Goal: Task Accomplishment & Management: Complete application form

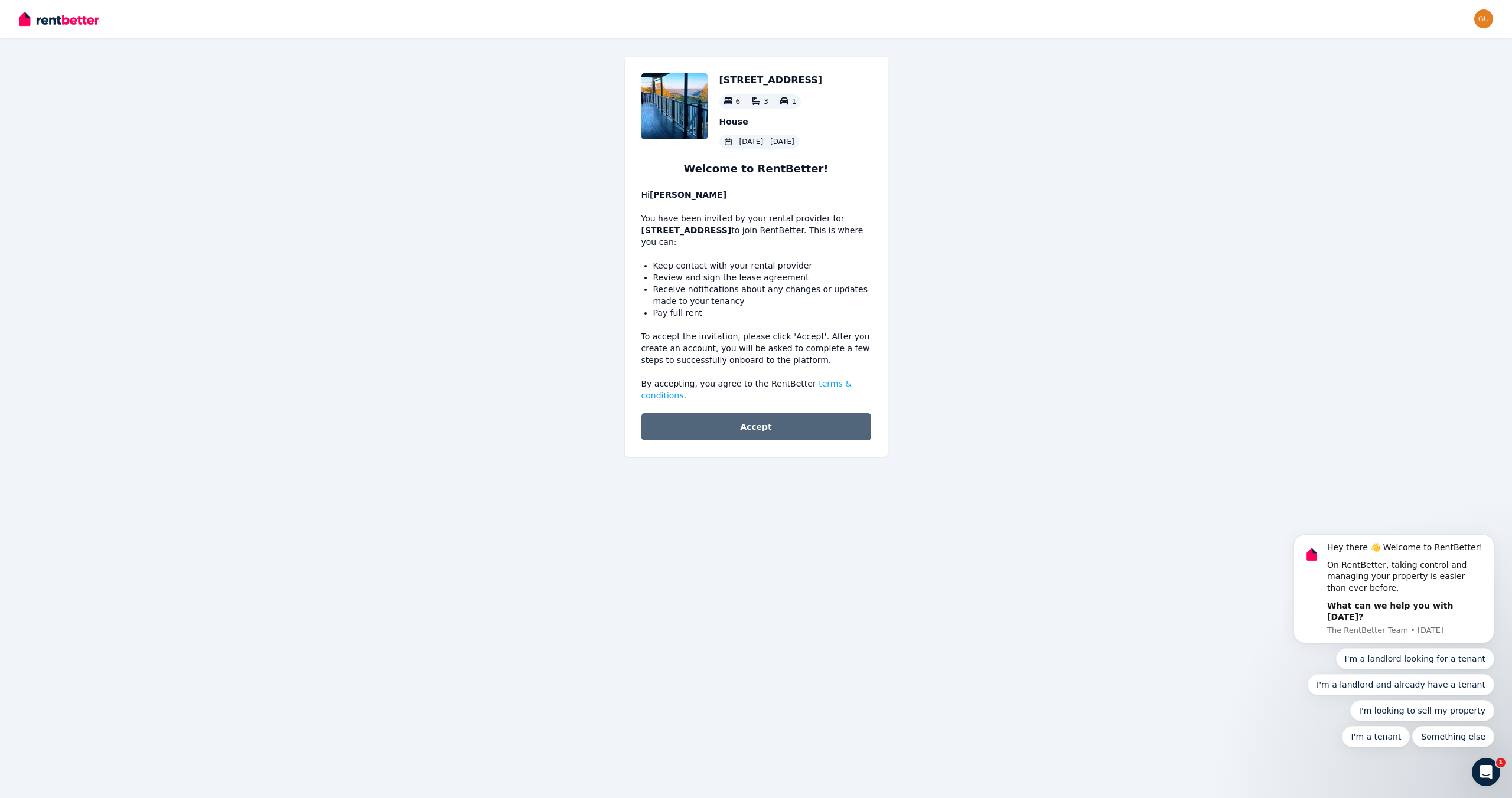
click at [756, 415] on button "Accept" at bounding box center [756, 427] width 230 height 27
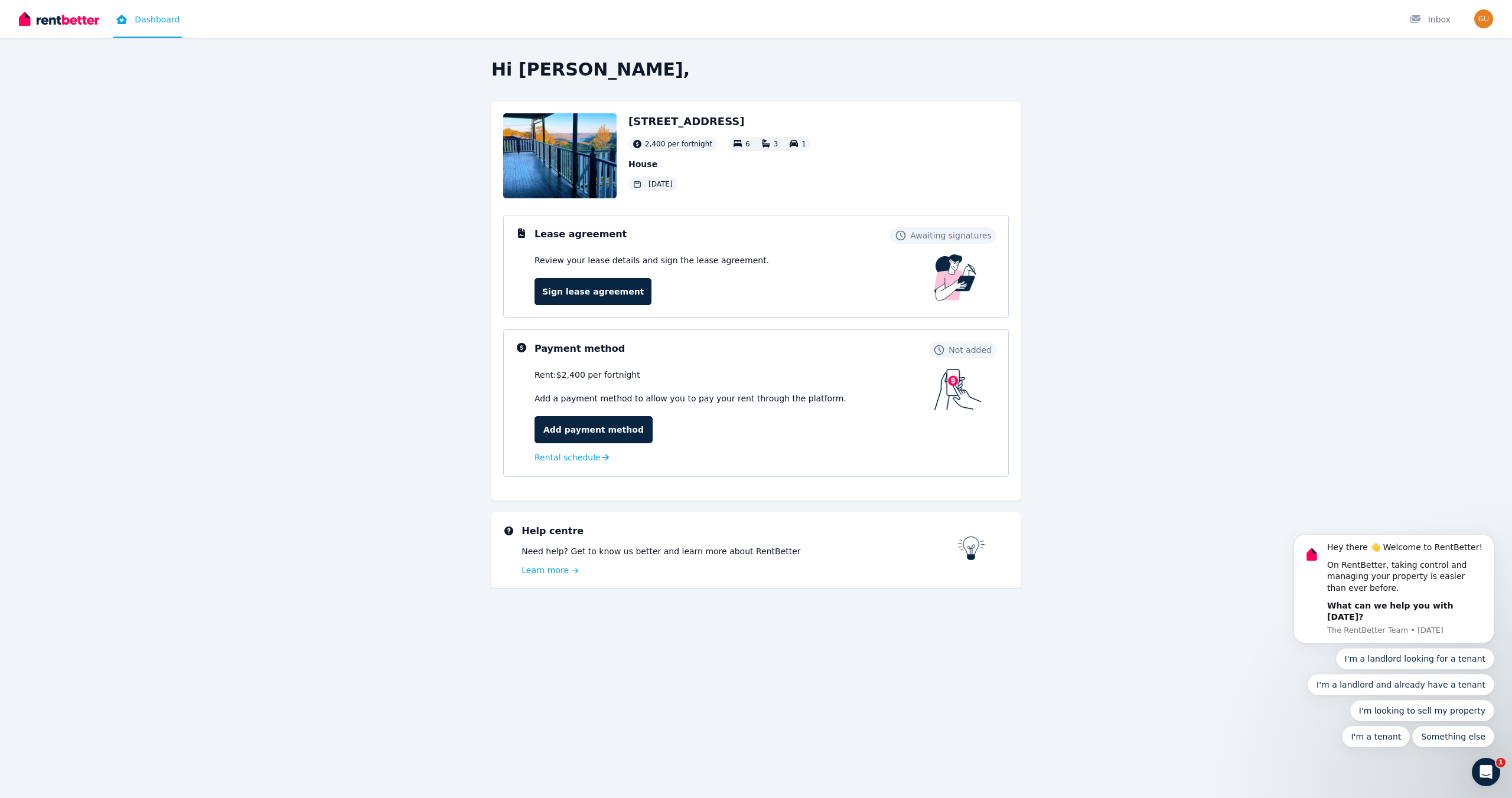
click at [1237, 549] on div "Hi Gustaaf, 20 Yallambee Rd, Berowra 2,400 per fortnight 6 3 1 House 29 Aug 202…" at bounding box center [756, 350] width 1512 height 583
click at [581, 293] on link "Sign lease agreement" at bounding box center [593, 291] width 117 height 27
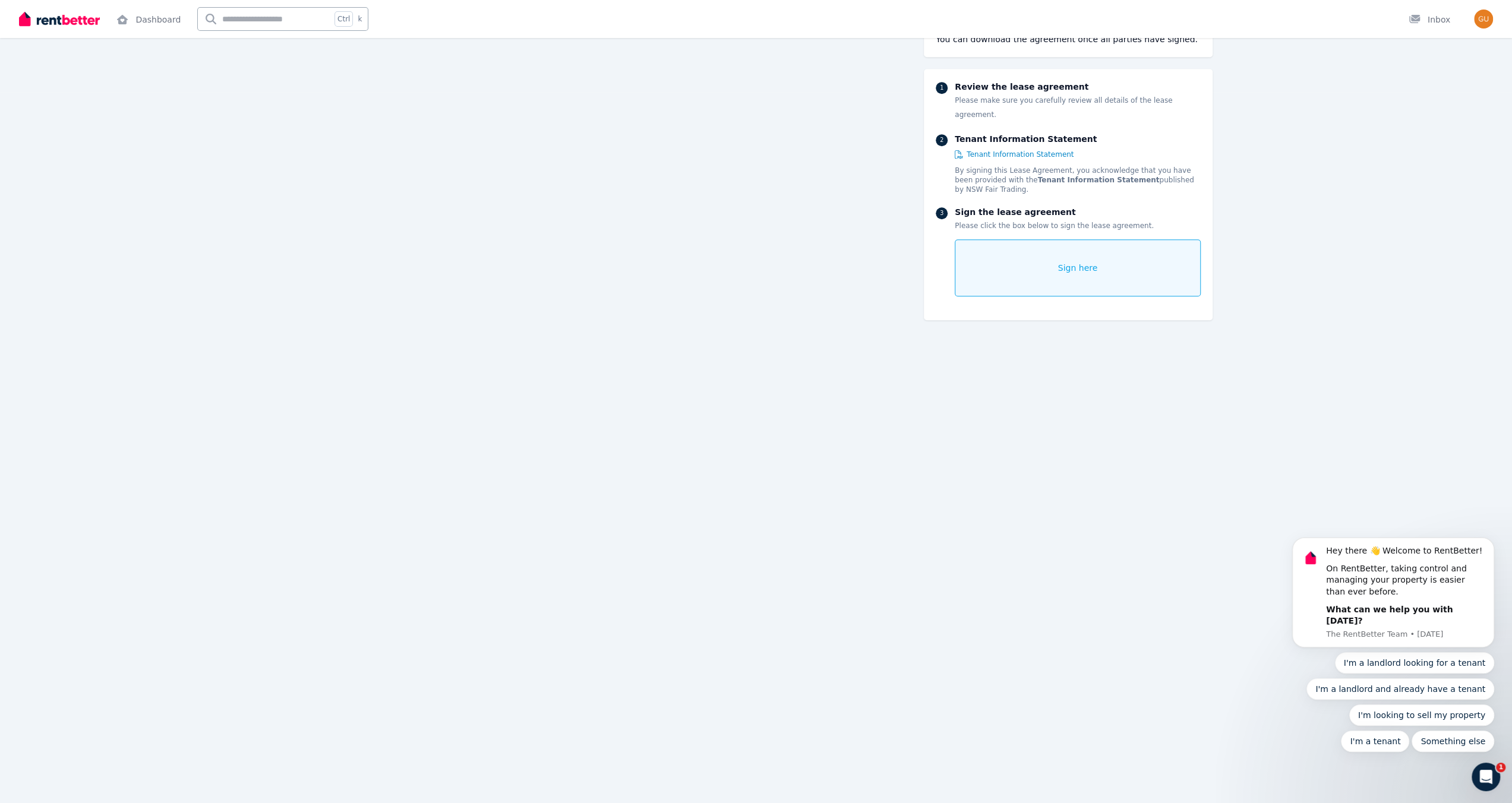
scroll to position [772, 0]
drag, startPoint x: 1030, startPoint y: 582, endPoint x: 1041, endPoint y: 581, distance: 11.0
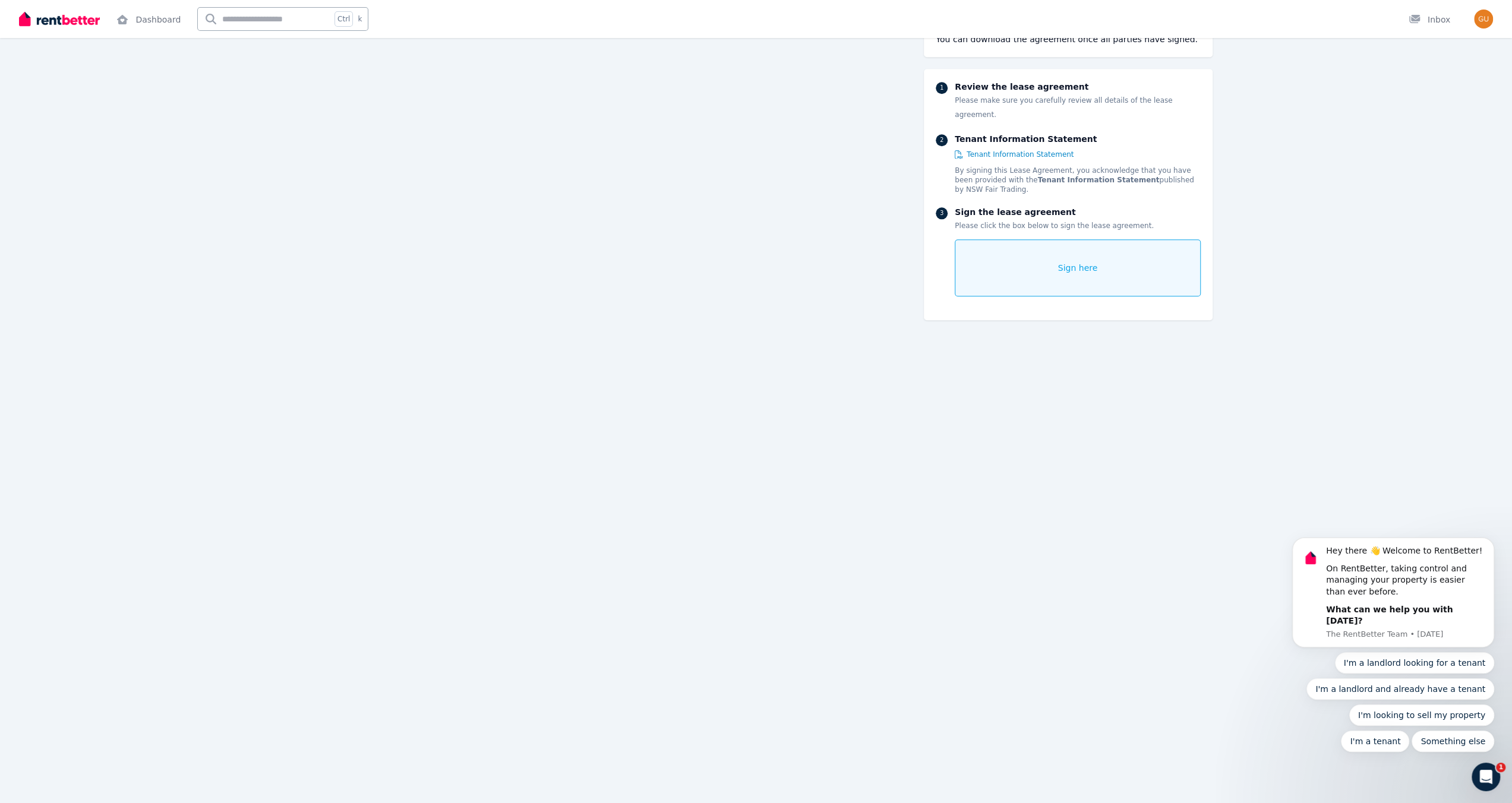
click at [1083, 262] on span "Sign here" at bounding box center [1078, 268] width 40 height 12
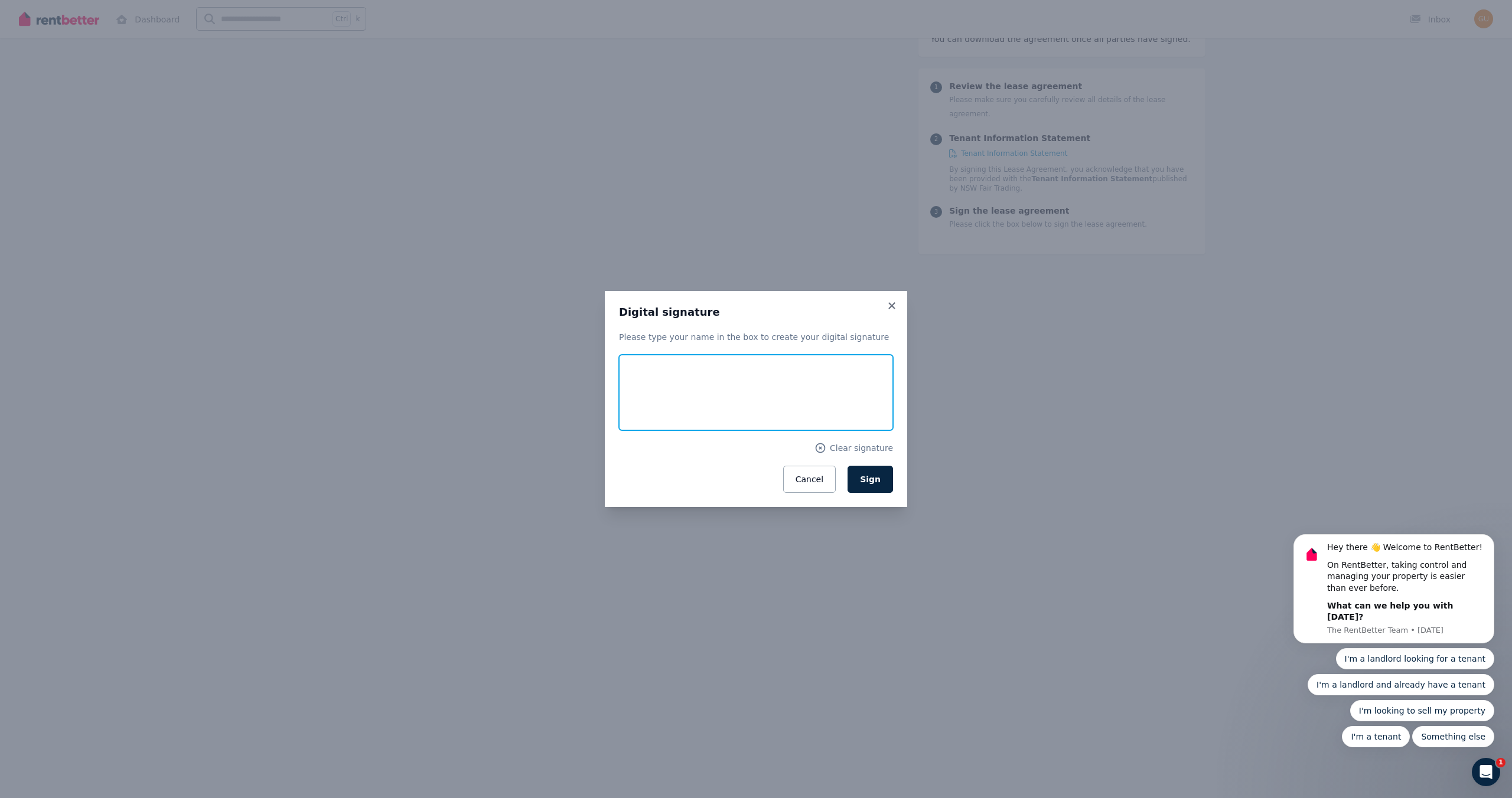
click at [675, 381] on input "text" at bounding box center [756, 392] width 274 height 76
type input "**********"
click at [873, 480] on span "Sign" at bounding box center [870, 479] width 21 height 9
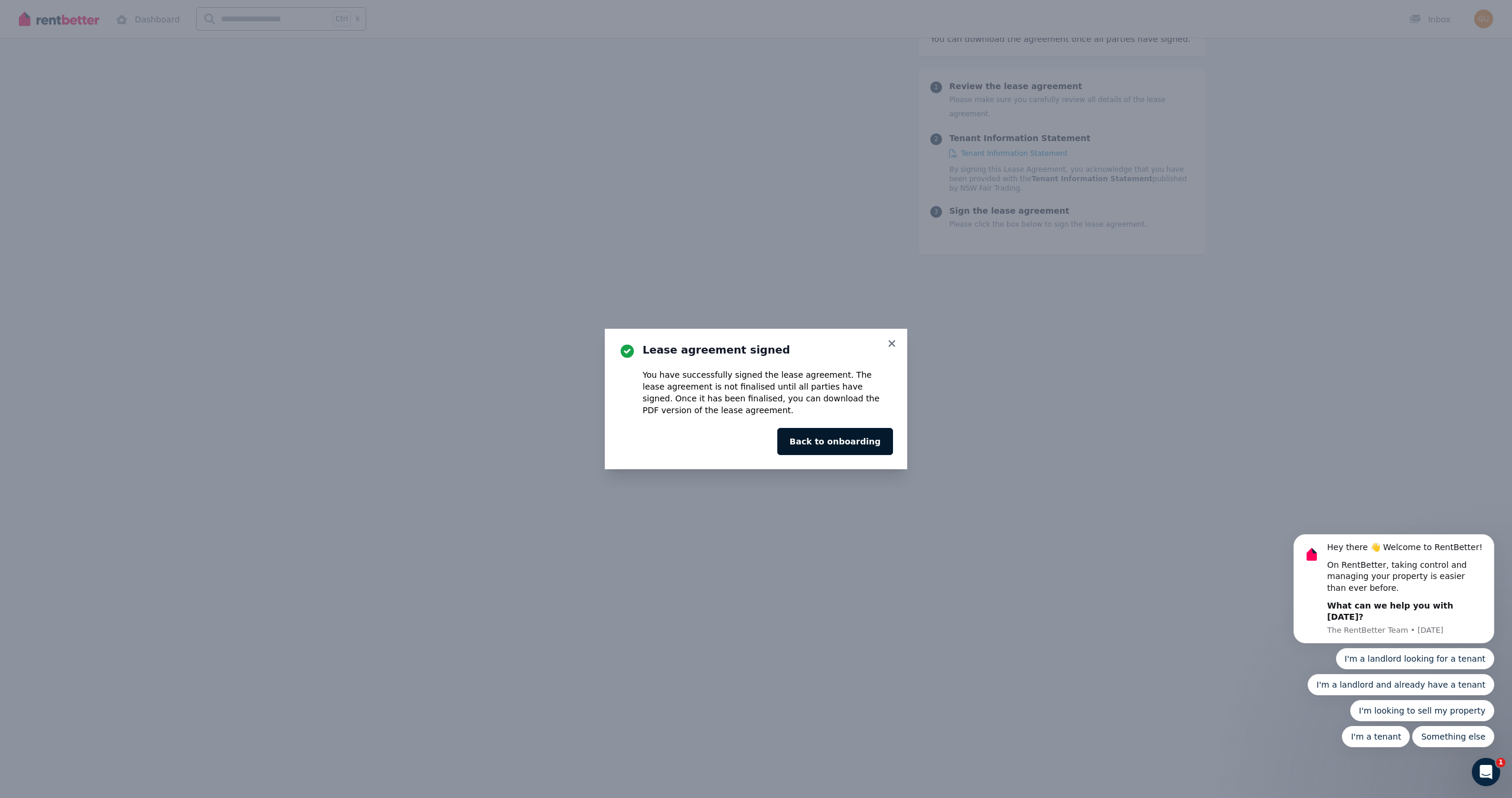
click at [860, 446] on button "Back to onboarding" at bounding box center [835, 441] width 116 height 27
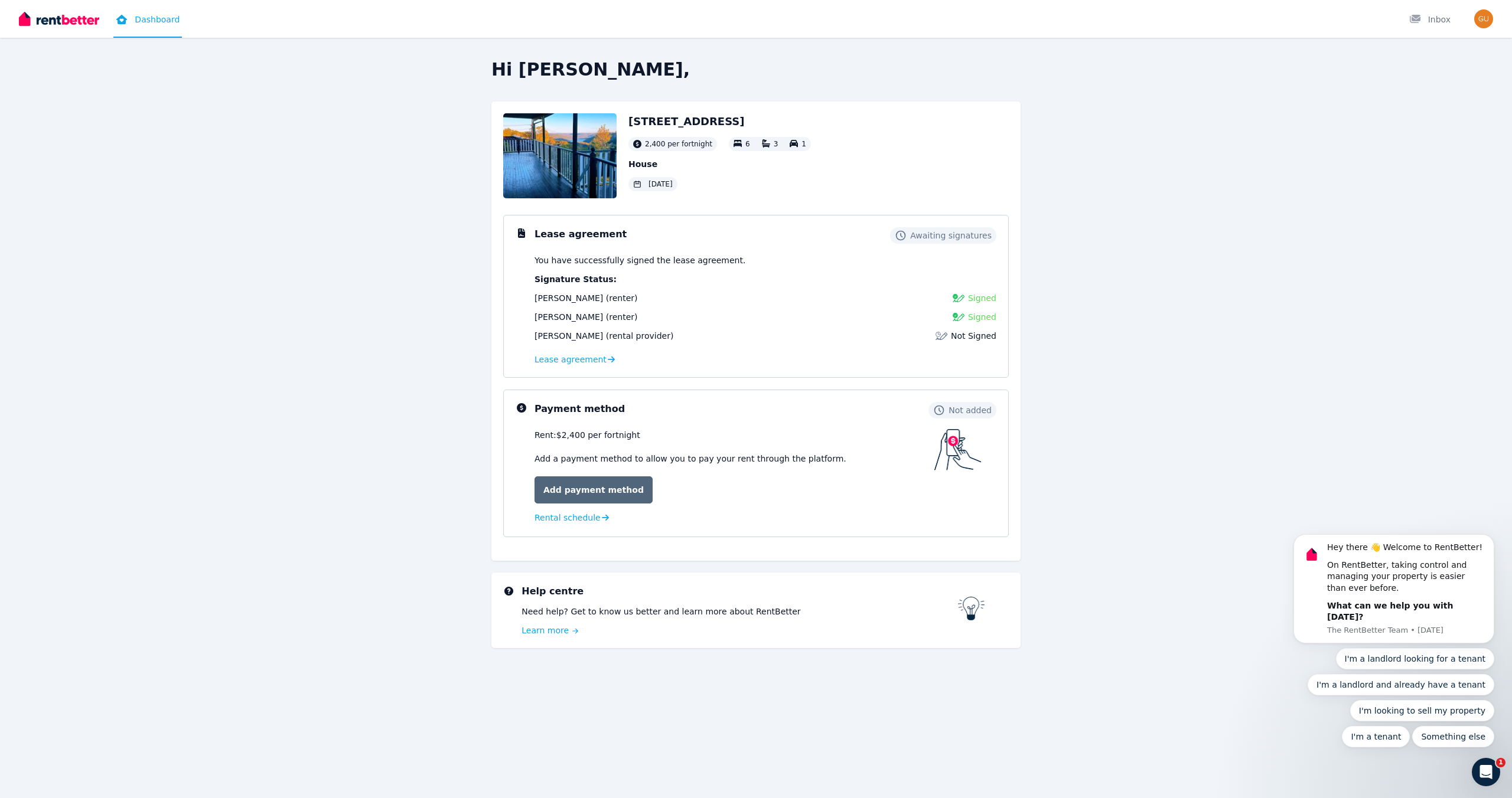
click at [592, 494] on link "Add payment method" at bounding box center [593, 490] width 118 height 27
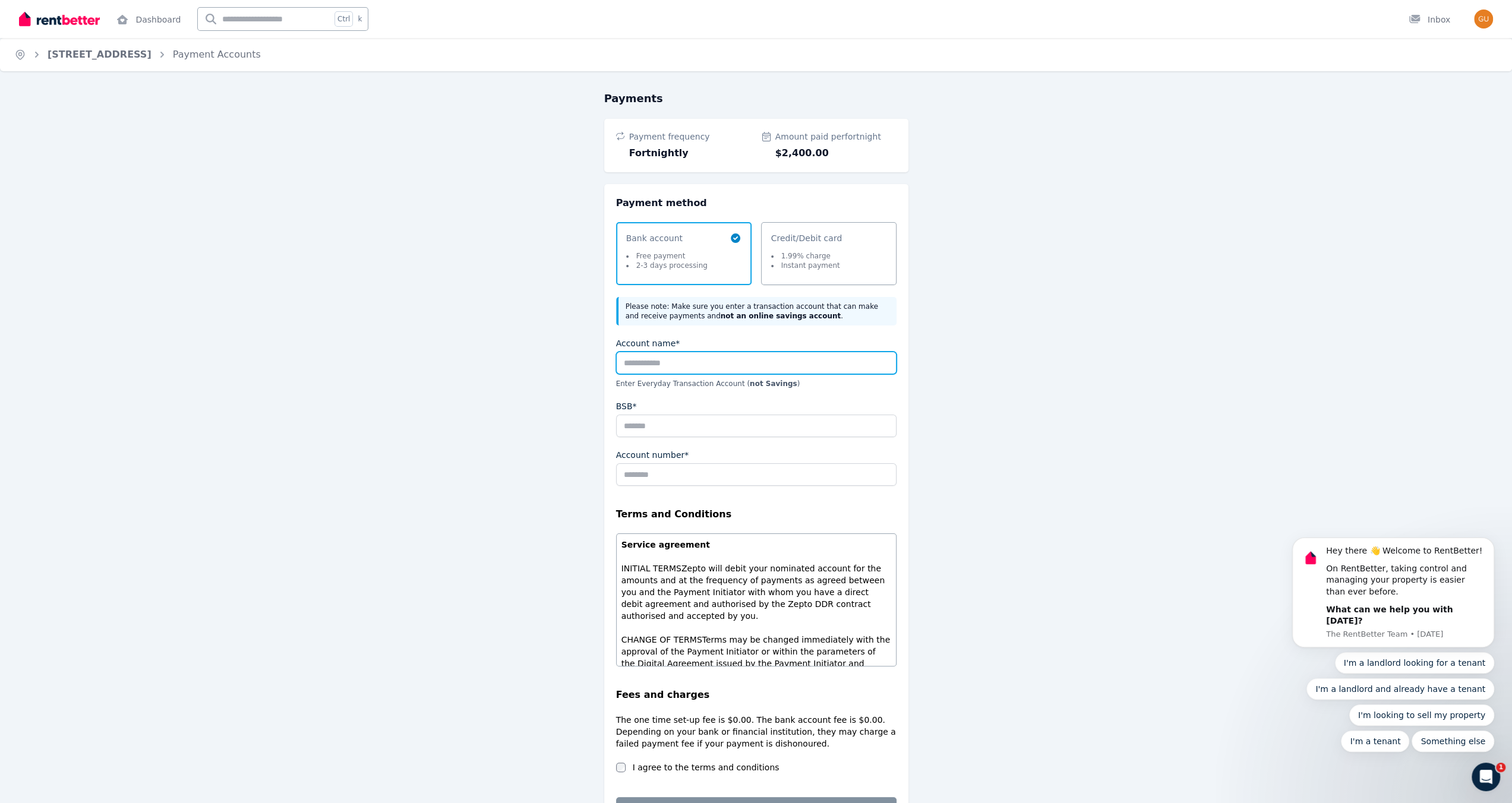
click at [688, 364] on input "Account name*" at bounding box center [756, 363] width 280 height 23
type input "**********"
click at [630, 422] on input "BSB*" at bounding box center [756, 426] width 280 height 23
click at [789, 432] on input "BSB*" at bounding box center [756, 426] width 280 height 23
type input "******"
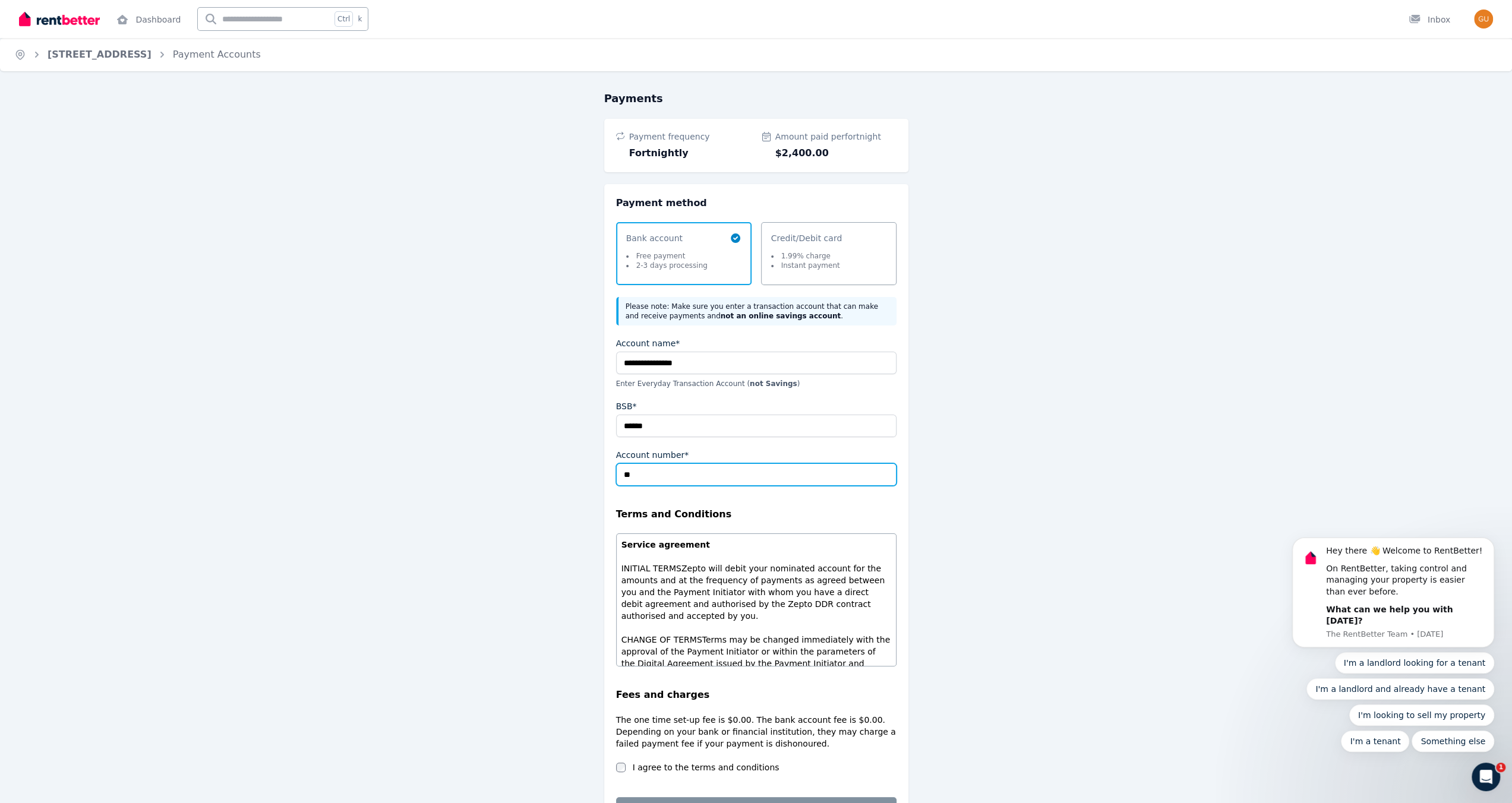
type input "*"
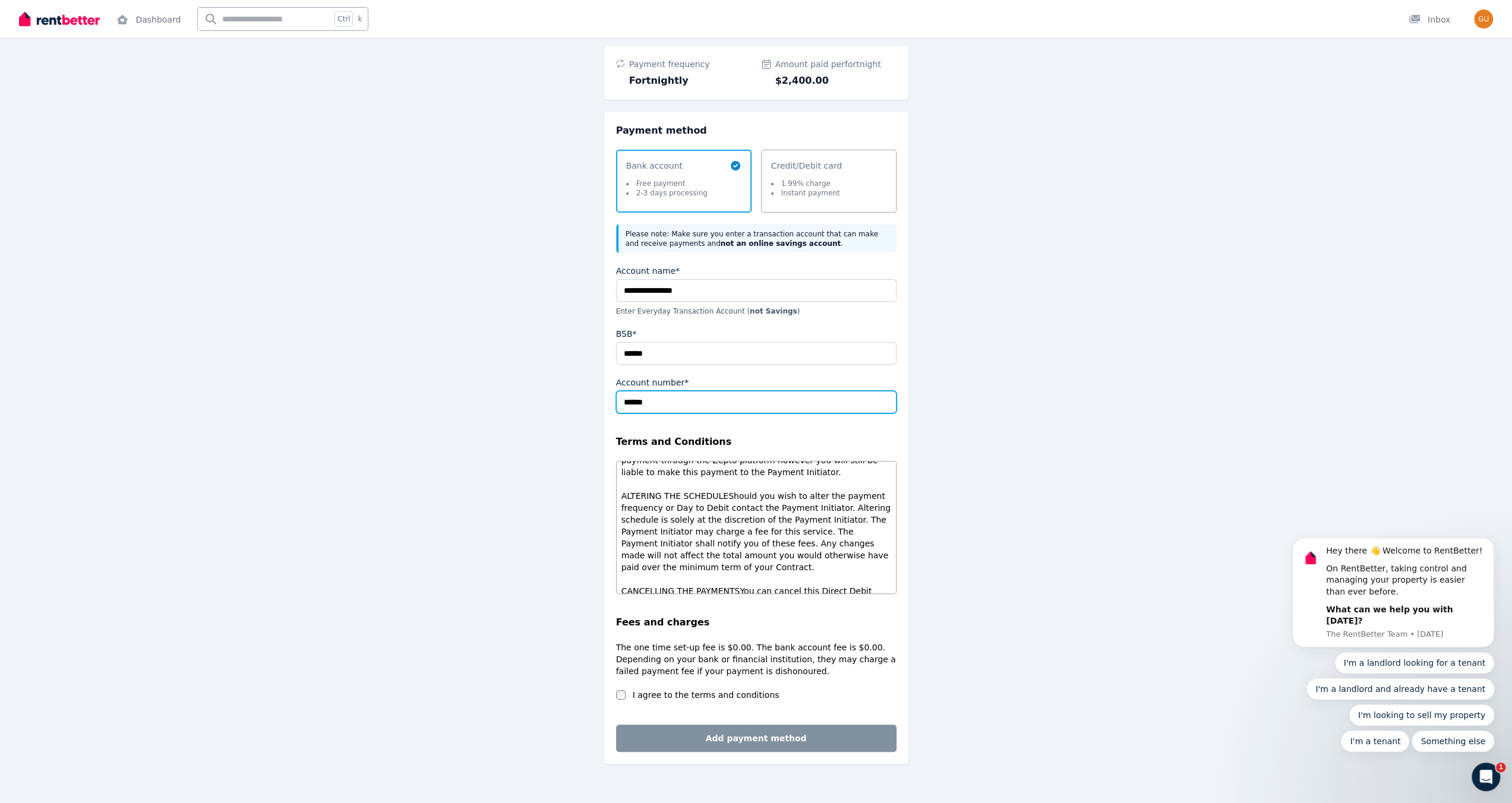
scroll to position [86, 0]
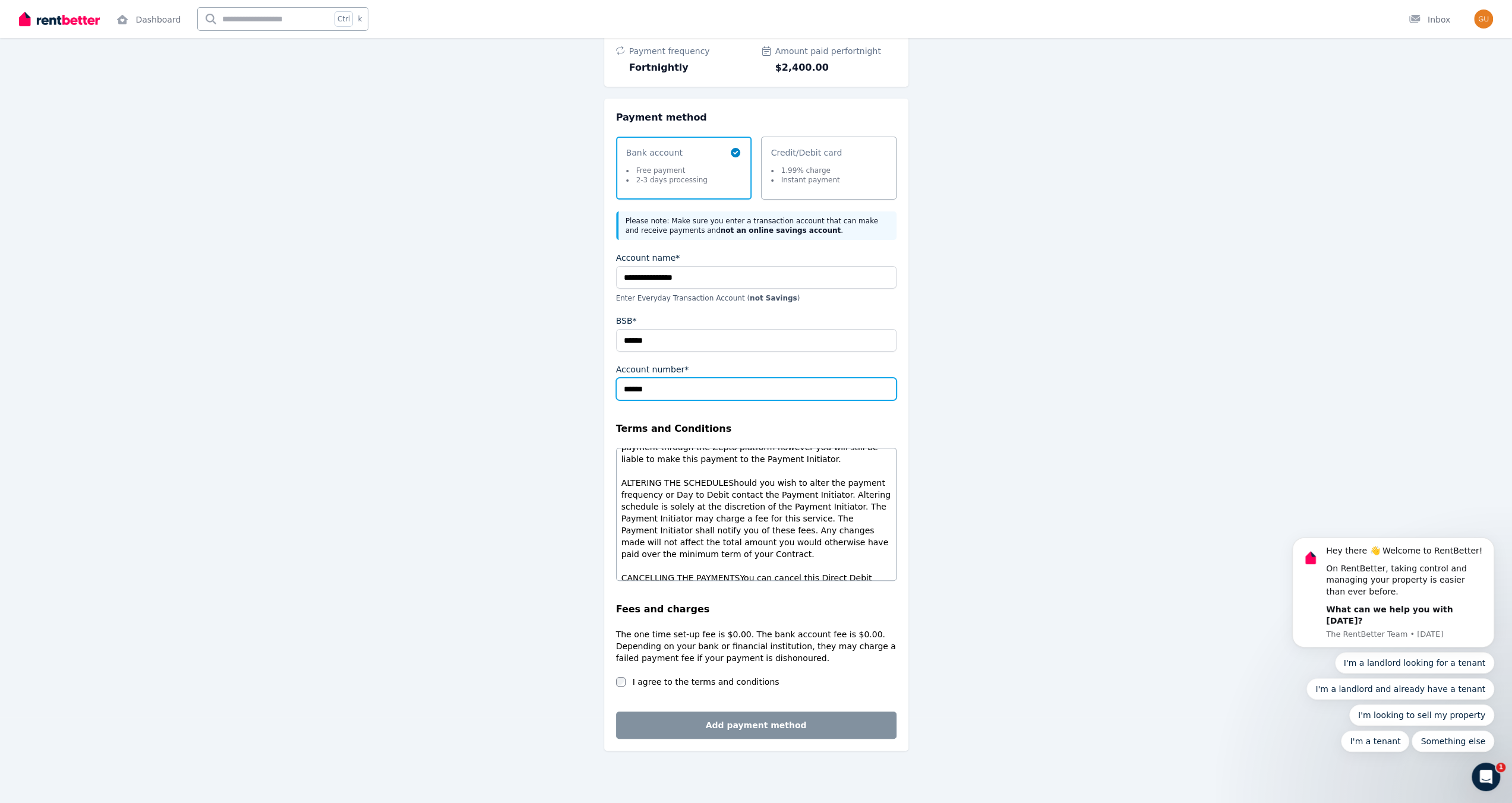
type input "******"
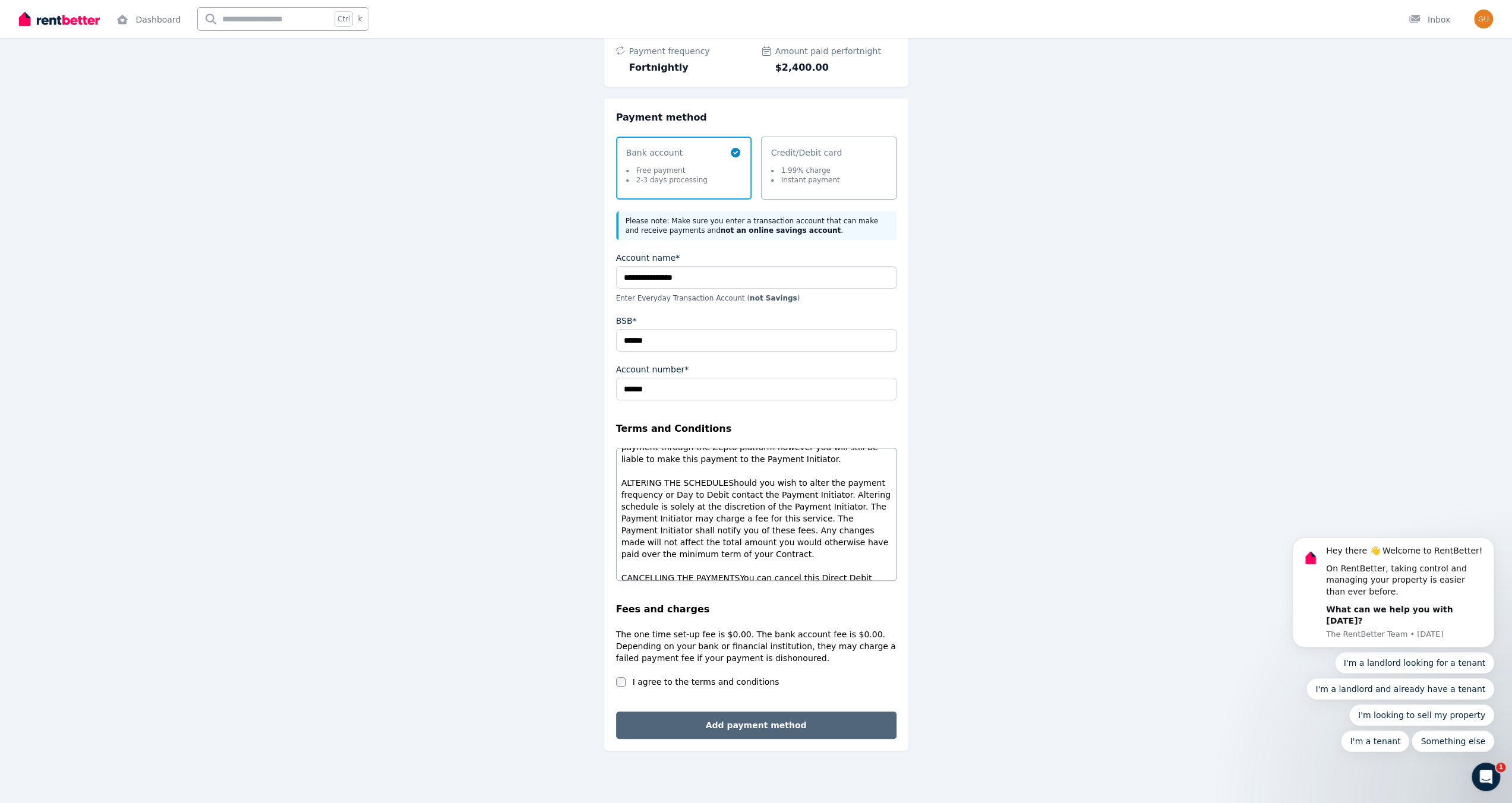
click at [738, 719] on button "Add payment method" at bounding box center [756, 725] width 280 height 27
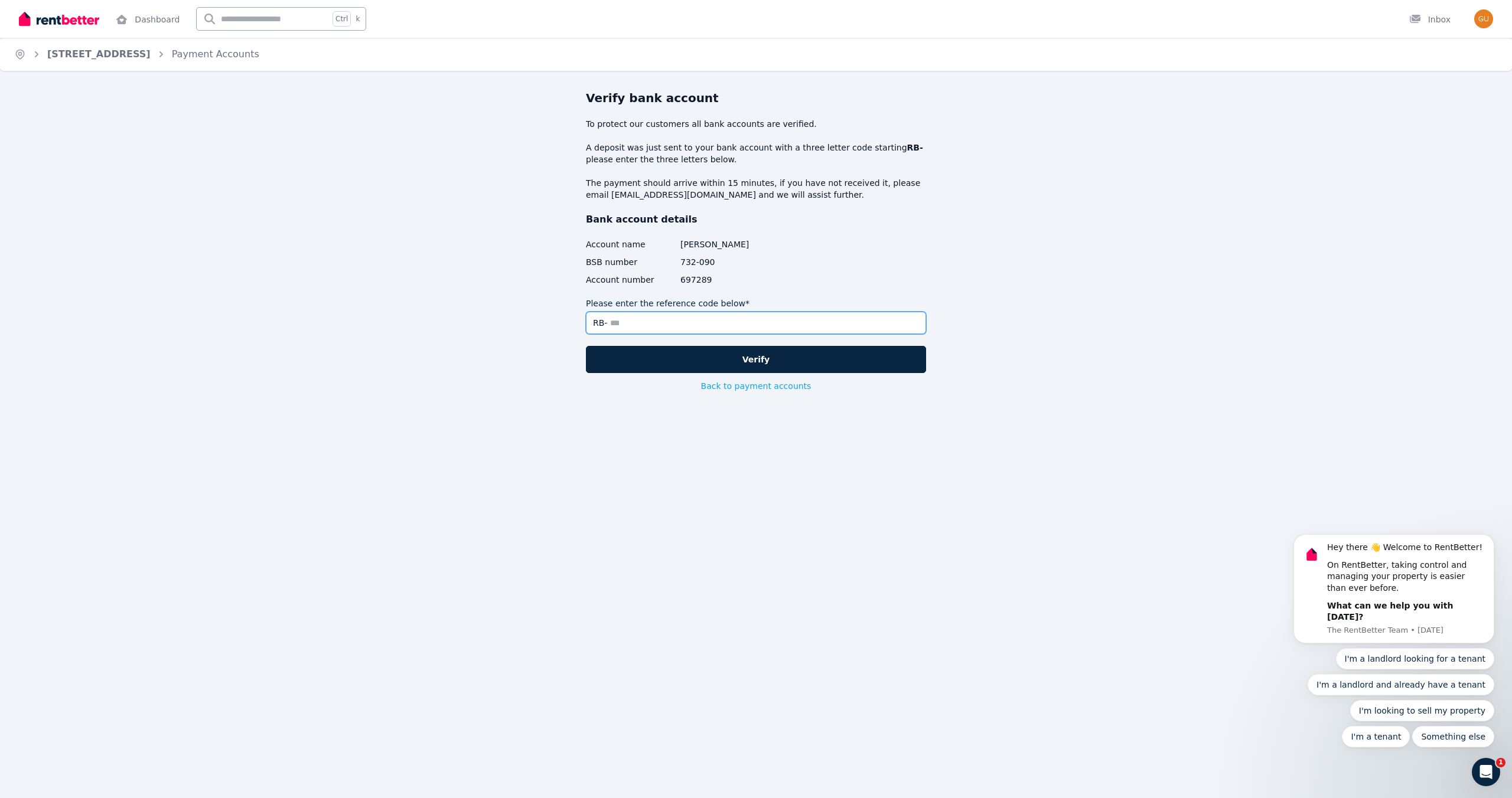
click at [619, 323] on input "Please enter the reference code below*" at bounding box center [756, 323] width 340 height 23
type input "***"
click at [766, 365] on button "Verify" at bounding box center [756, 359] width 340 height 27
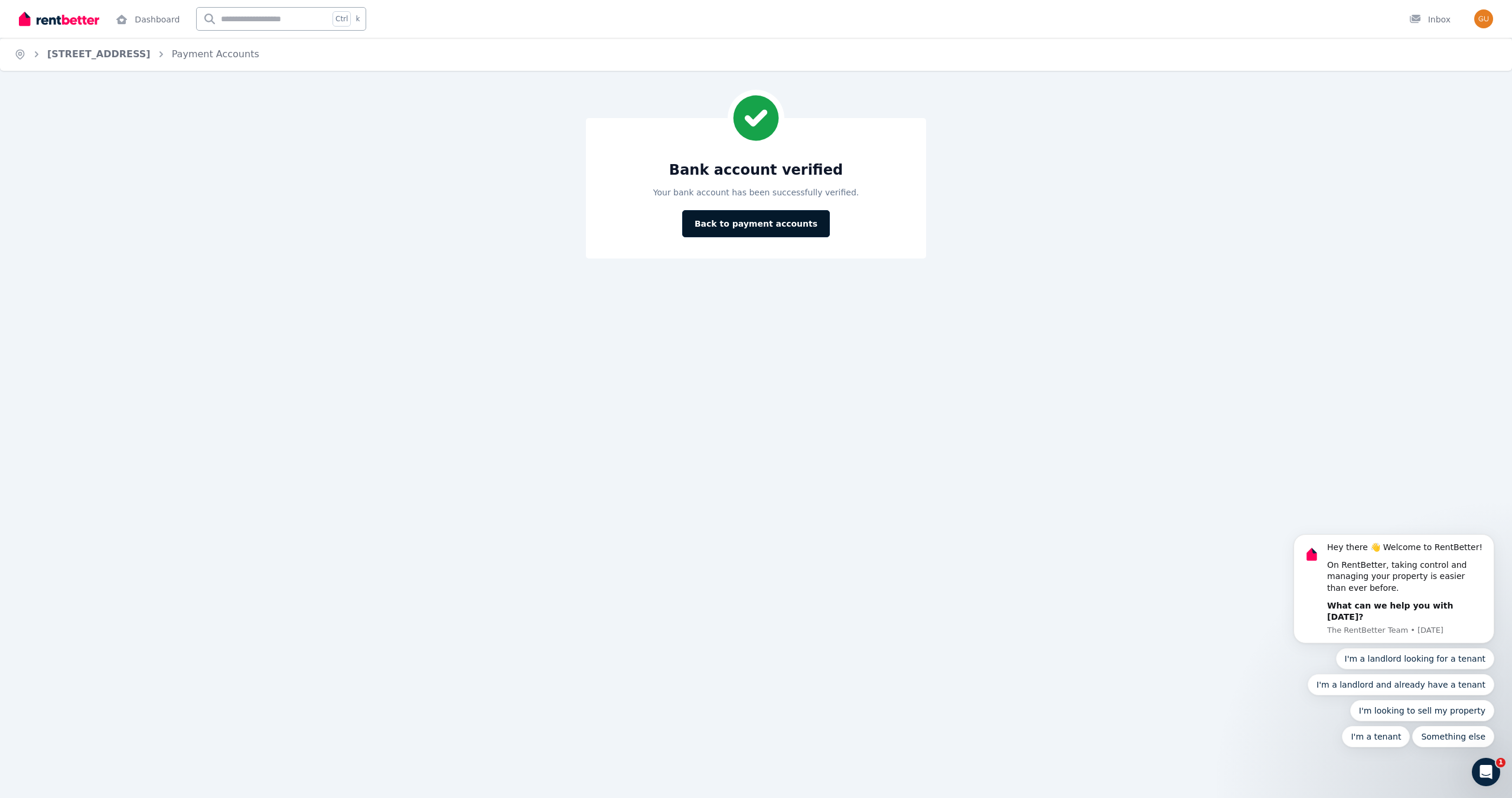
click at [742, 222] on button "Back to payment accounts" at bounding box center [756, 224] width 148 height 27
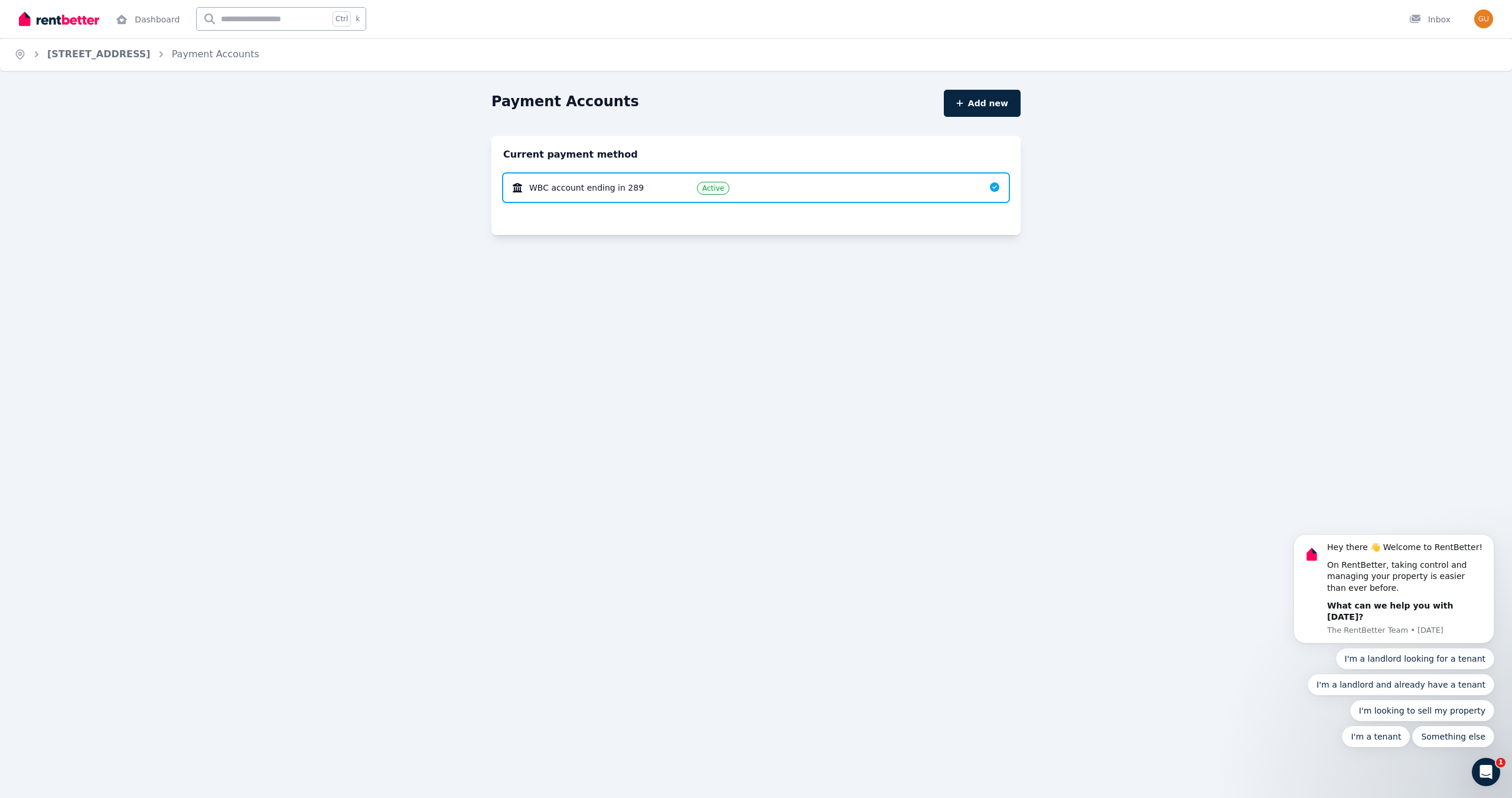
click at [741, 308] on div "Payment Accounts Add new Current payment method WBC account ending in 289 Active" at bounding box center [756, 200] width 1512 height 221
click at [133, 56] on link "[STREET_ADDRESS]" at bounding box center [98, 54] width 103 height 11
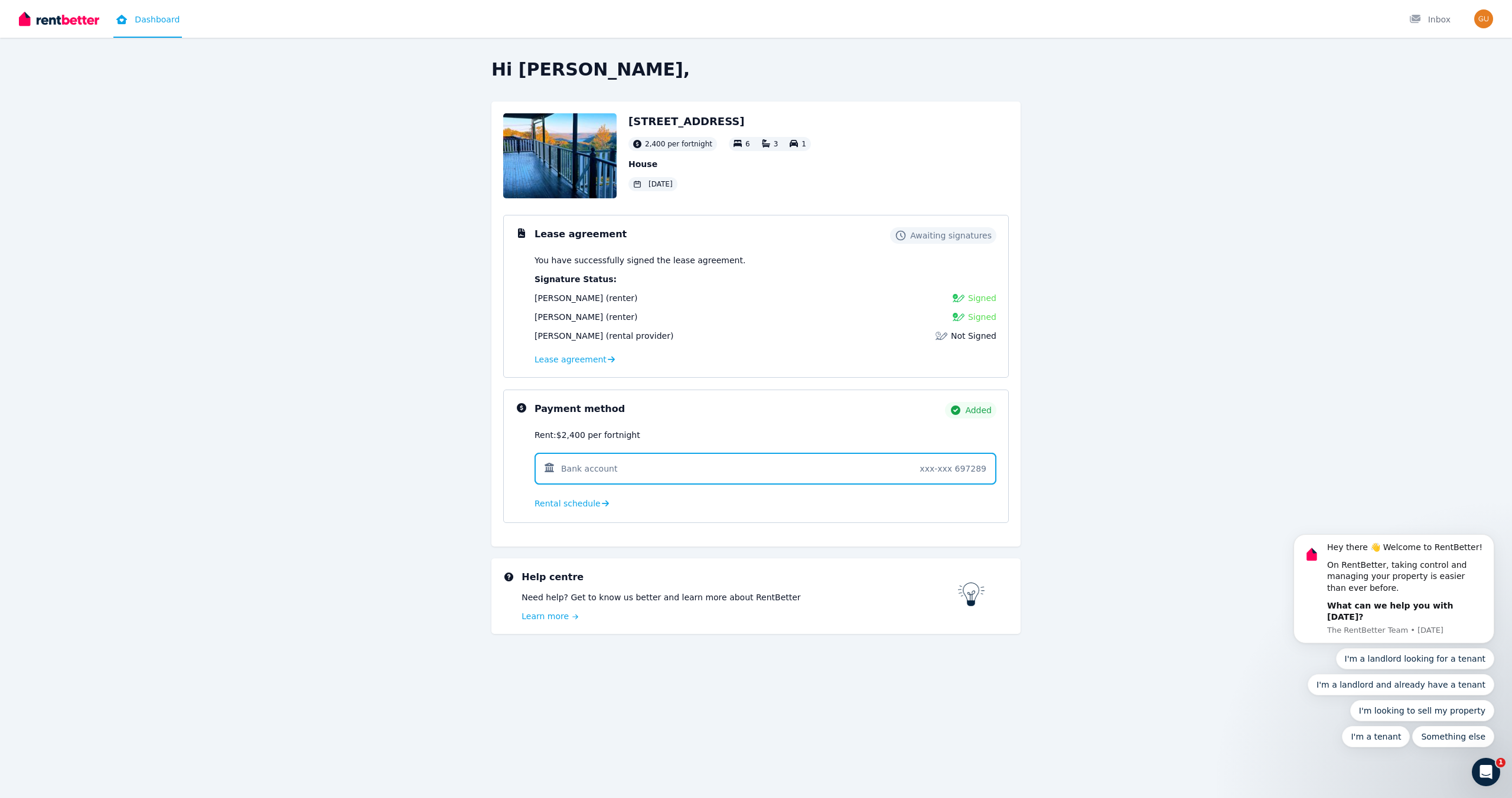
click at [1074, 420] on div "Hi Gustaaf, 20 Yallambee Rd, Berowra 2,400 per fortnight 6 3 1 House 29 Aug 202…" at bounding box center [756, 363] width 907 height 608
click at [1425, 21] on div at bounding box center [1419, 19] width 19 height 12
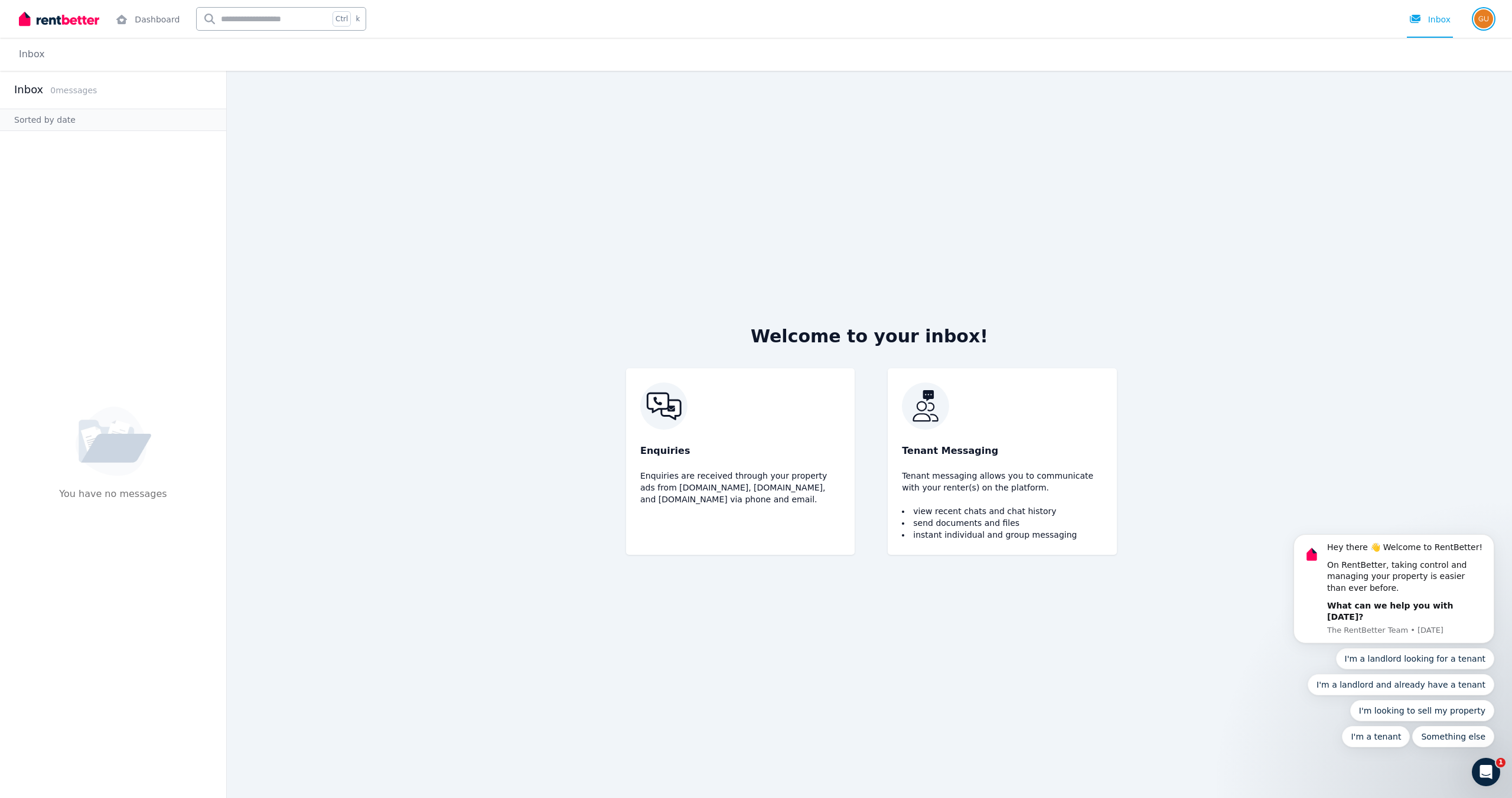
click at [1483, 19] on img "button" at bounding box center [1484, 19] width 19 height 19
click at [1254, 157] on main "Welcome to your inbox! Enquiries Enquiries are received through your property a…" at bounding box center [869, 434] width 1285 height 727
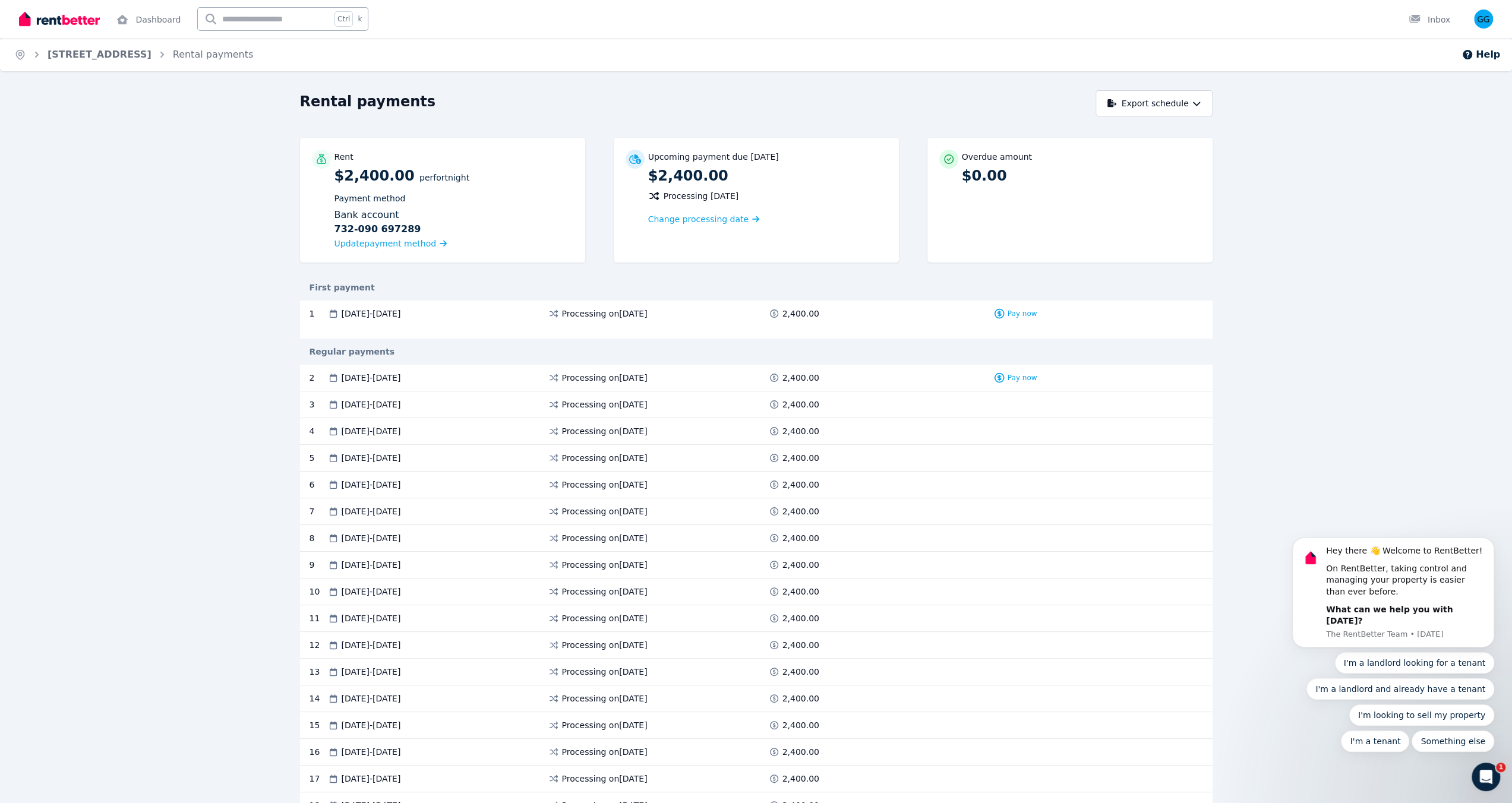
drag, startPoint x: 432, startPoint y: 313, endPoint x: 341, endPoint y: 316, distance: 91.0
click at [341, 316] on div "29 Aug 2025 - 11 Sep 2025" at bounding box center [437, 313] width 221 height 12
click at [342, 316] on span "29 Aug 2025 - 11 Sep 2025" at bounding box center [371, 313] width 59 height 12
drag, startPoint x: 342, startPoint y: 315, endPoint x: 430, endPoint y: 316, distance: 88.0
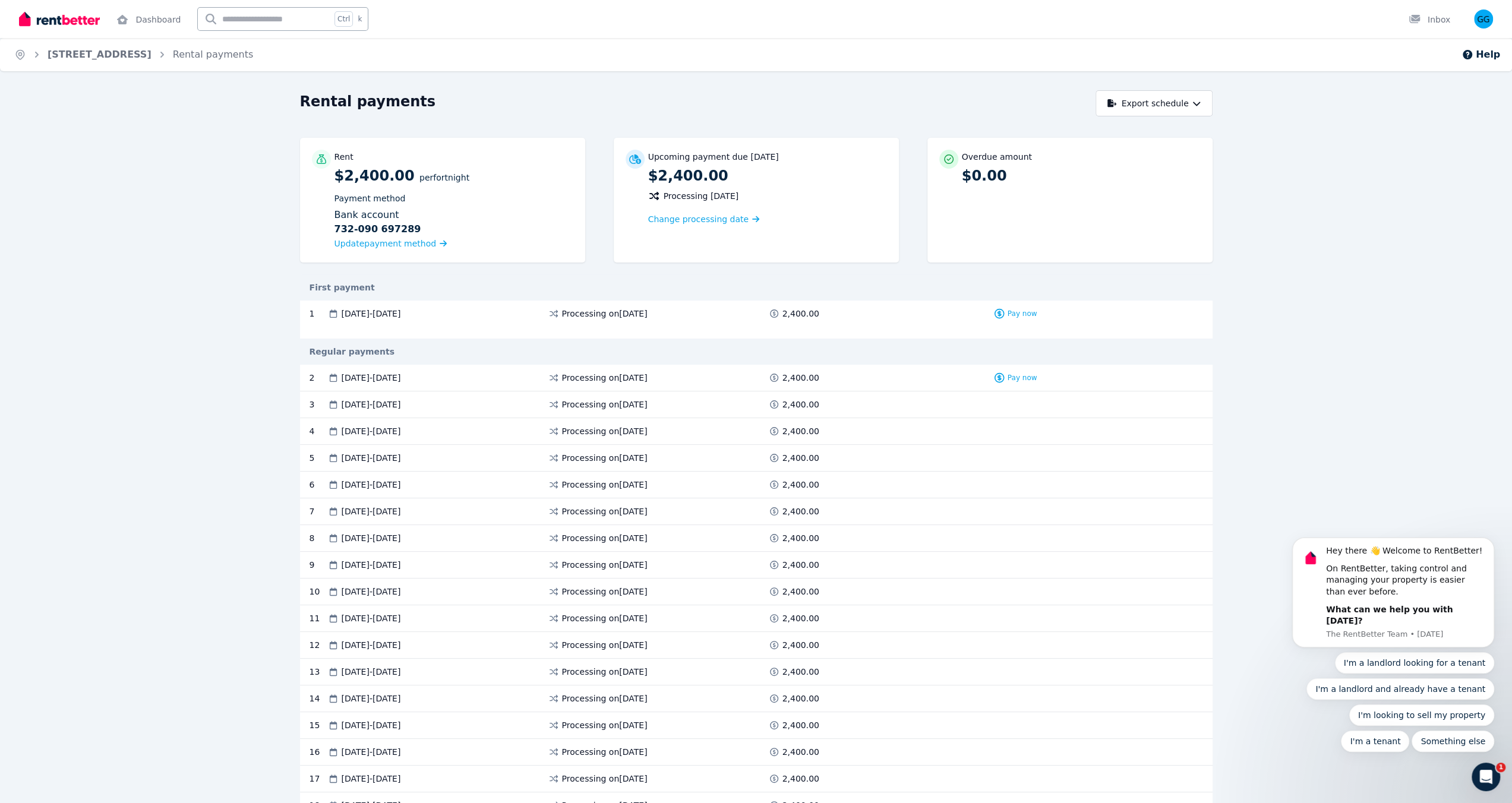
click at [401, 316] on span "29 Aug 2025 - 11 Sep 2025" at bounding box center [371, 313] width 59 height 12
click at [109, 52] on link "[STREET_ADDRESS]" at bounding box center [99, 54] width 104 height 11
